Goal: Find specific page/section: Find specific page/section

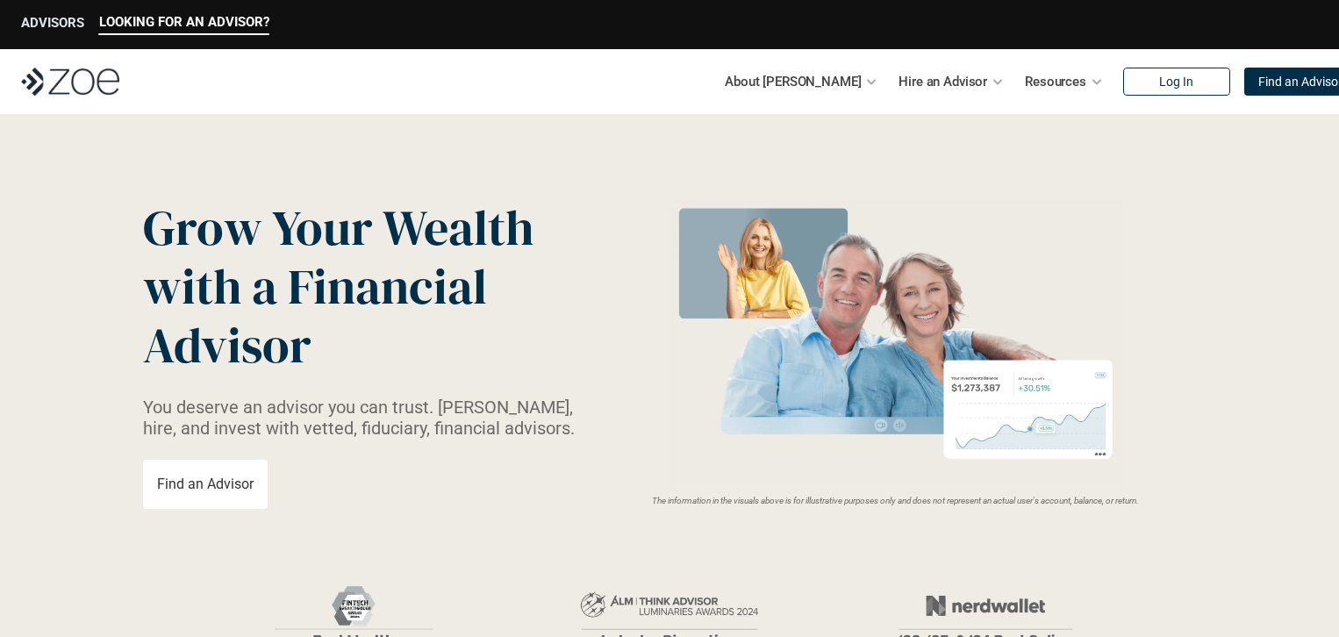
click at [48, 22] on p "ADVISORS" at bounding box center [52, 23] width 63 height 16
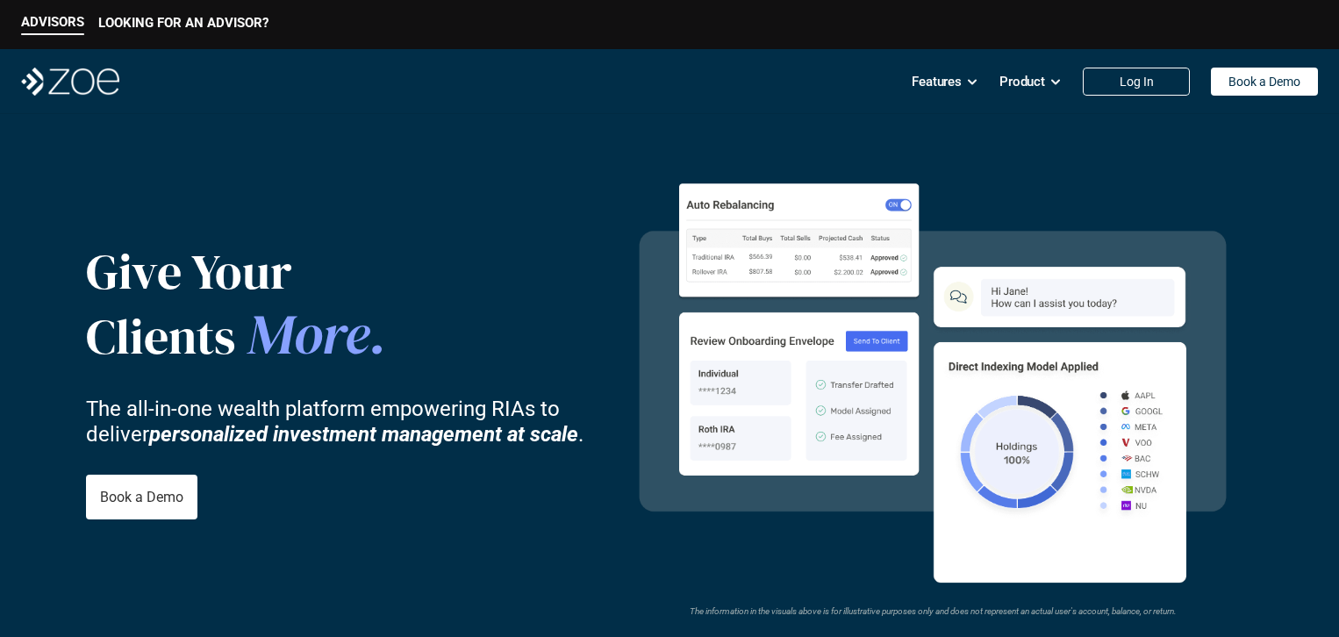
click at [48, 22] on p "ADVISORS" at bounding box center [52, 22] width 63 height 16
click at [57, 26] on p "ADVISORS" at bounding box center [52, 22] width 63 height 16
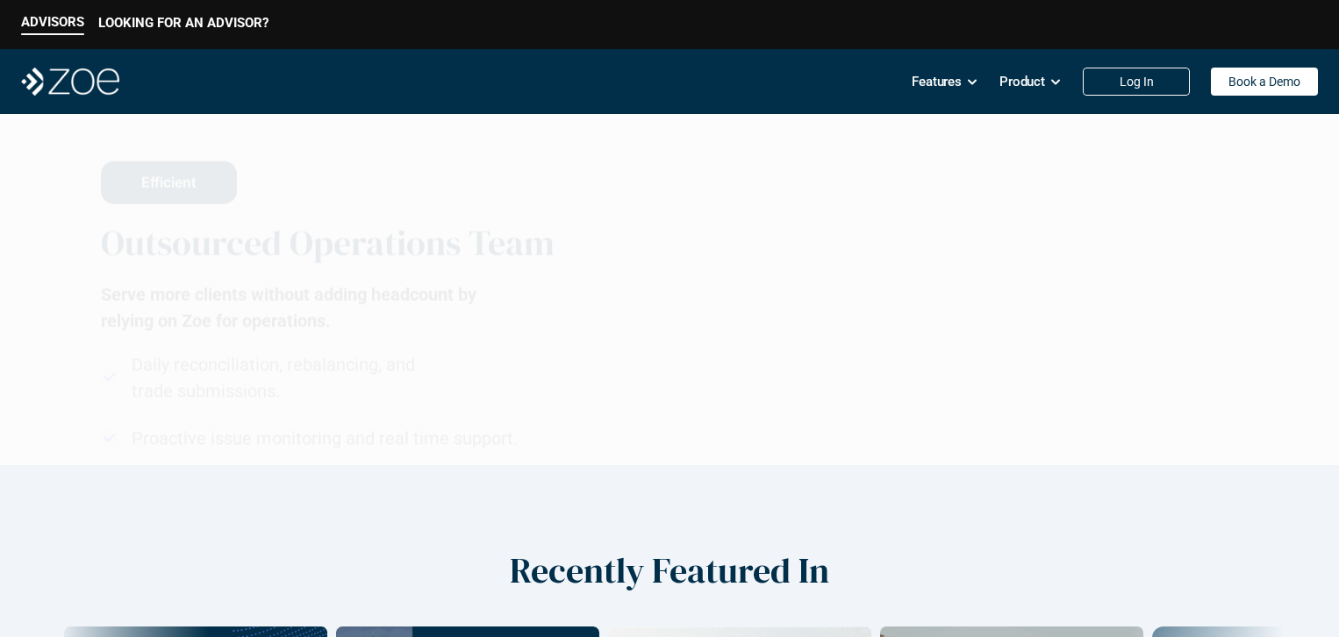
scroll to position [2194, 0]
